Goal: Task Accomplishment & Management: Use online tool/utility

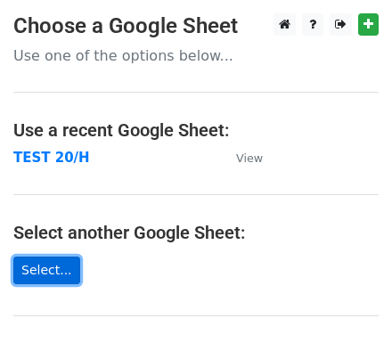
click at [42, 262] on link "Select..." at bounding box center [46, 271] width 67 height 28
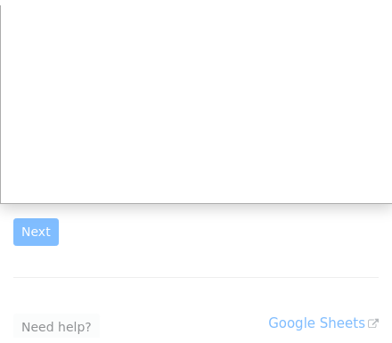
scroll to position [133, 0]
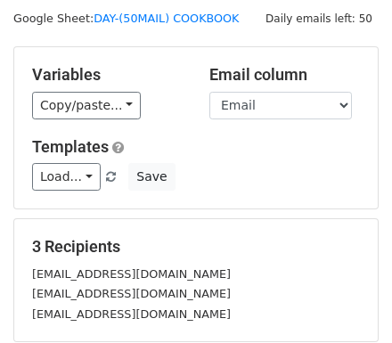
scroll to position [71, 0]
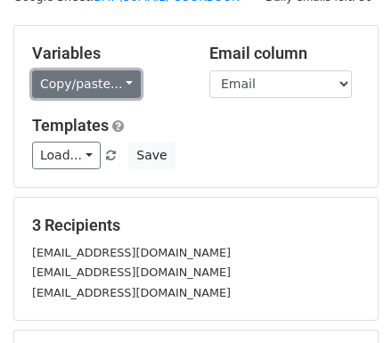
click at [93, 86] on link "Copy/paste..." at bounding box center [86, 84] width 109 height 28
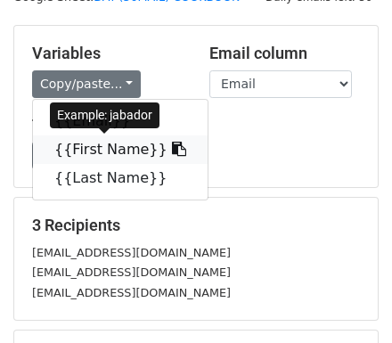
click at [95, 151] on link "{{First Name}}" at bounding box center [120, 149] width 175 height 29
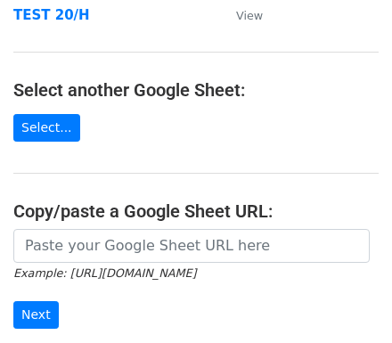
scroll to position [76, 0]
